Goal: Transaction & Acquisition: Purchase product/service

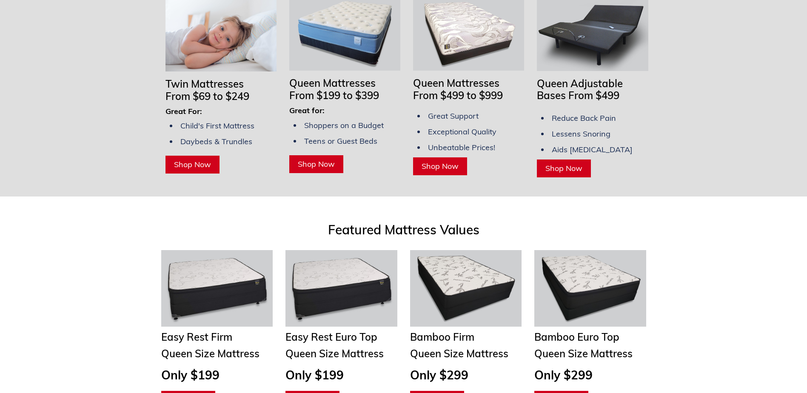
scroll to position [724, 0]
click at [581, 163] on span "Shop Now" at bounding box center [564, 168] width 37 height 10
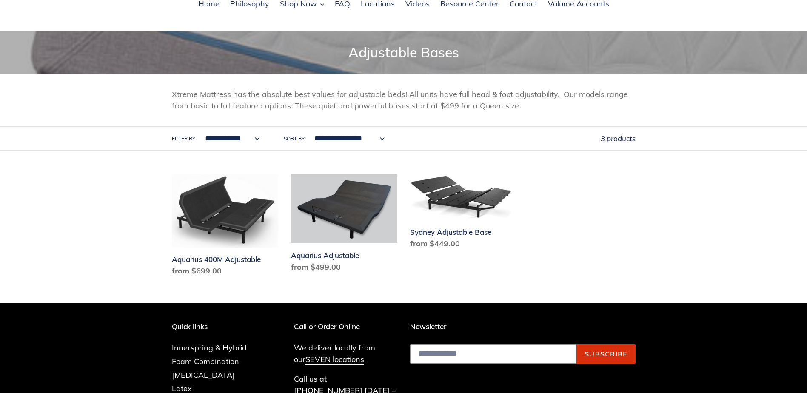
scroll to position [128, 0]
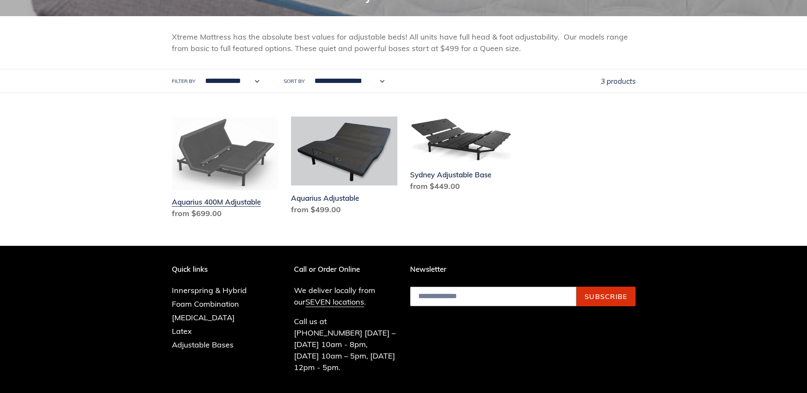
click at [218, 170] on link "Aquarius 400M Adjustable" at bounding box center [225, 170] width 106 height 106
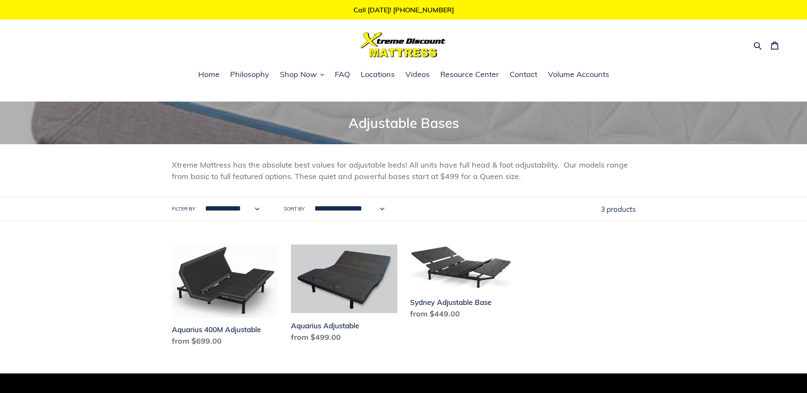
scroll to position [128, 0]
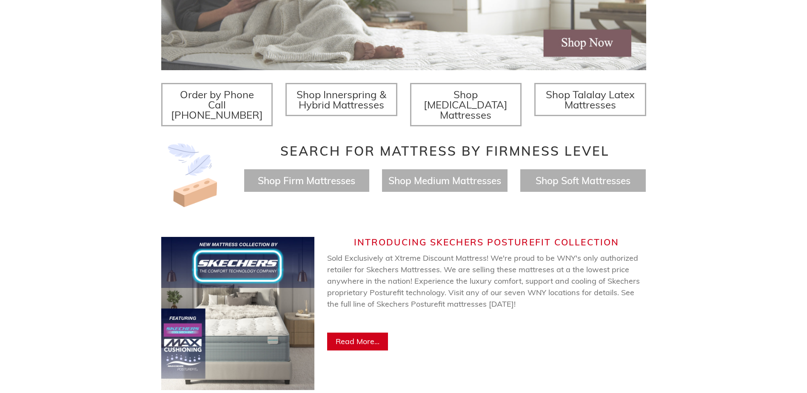
scroll to position [255, 0]
